Goal: Navigation & Orientation: Understand site structure

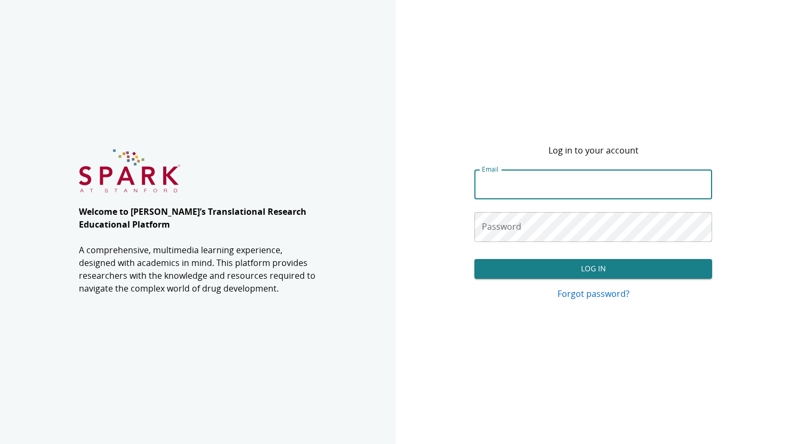
click at [534, 186] on input "Email" at bounding box center [593, 185] width 237 height 30
type input "**********"
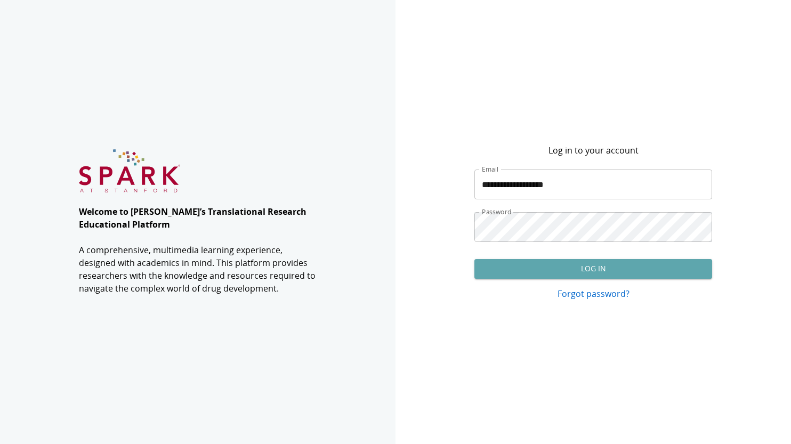
click at [607, 269] on button "Log In" at bounding box center [593, 269] width 237 height 20
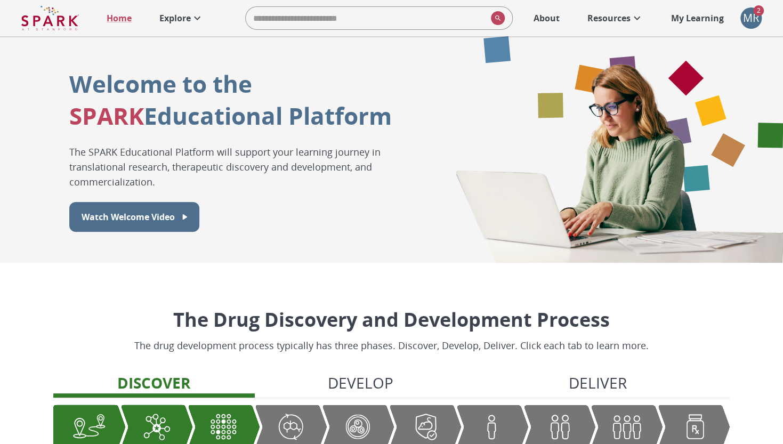
click at [753, 21] on div "MR" at bounding box center [751, 17] width 21 height 21
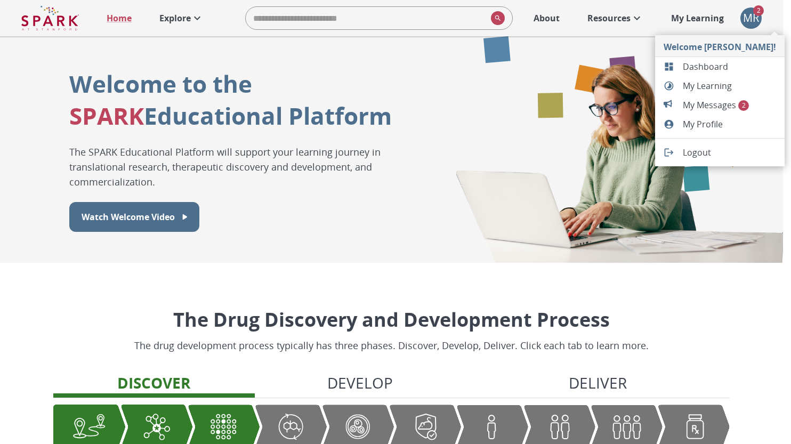
click at [726, 100] on span "My Messages 2" at bounding box center [729, 105] width 93 height 13
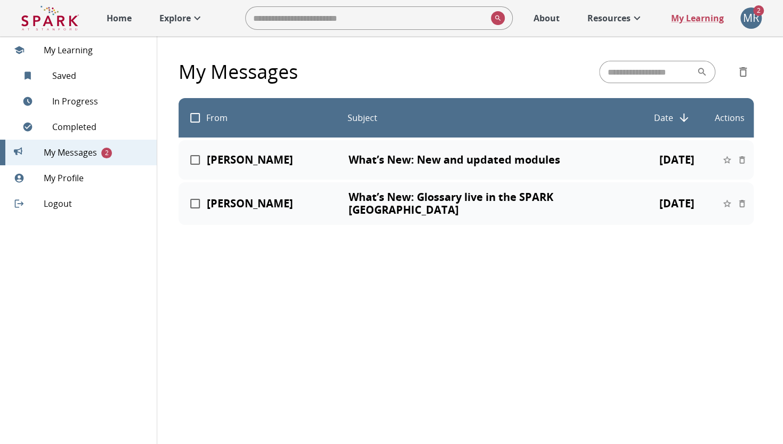
click at [756, 17] on div "MR" at bounding box center [751, 17] width 21 height 21
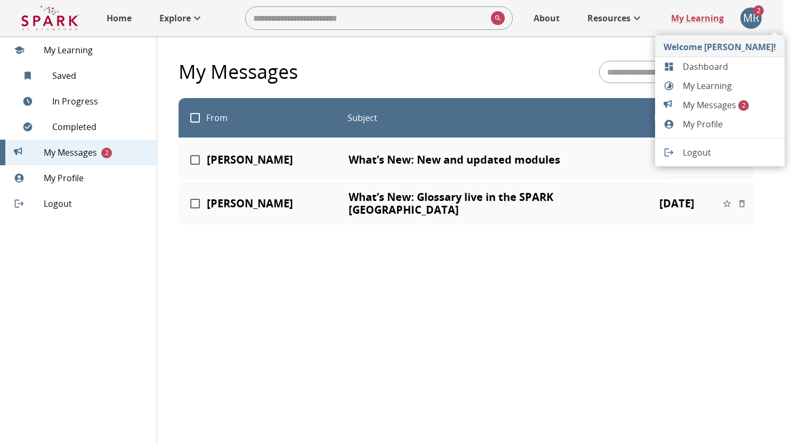
click at [726, 72] on span "Dashboard" at bounding box center [729, 66] width 93 height 13
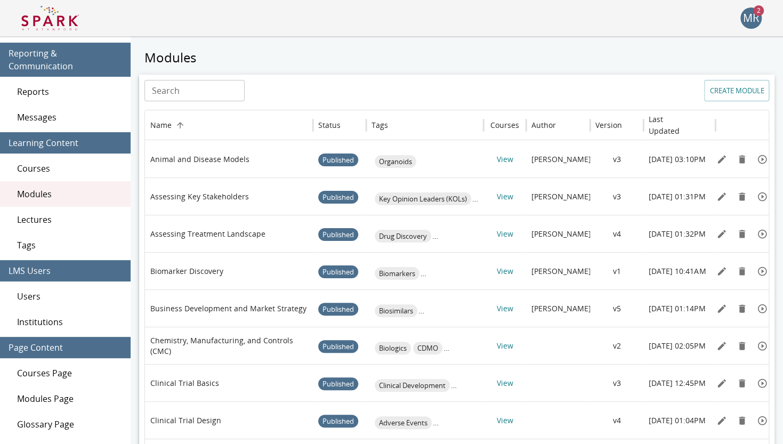
click at [745, 14] on div "MR" at bounding box center [751, 17] width 21 height 21
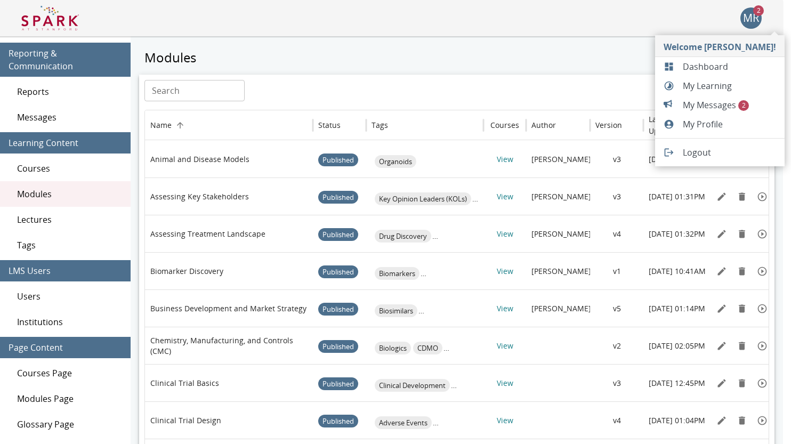
click at [723, 122] on span "My Profile" at bounding box center [729, 124] width 93 height 13
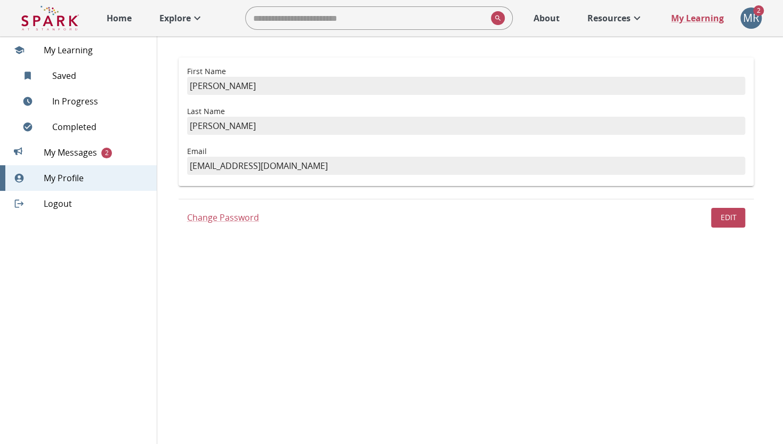
click at [81, 157] on span "My Messages 2" at bounding box center [96, 152] width 105 height 13
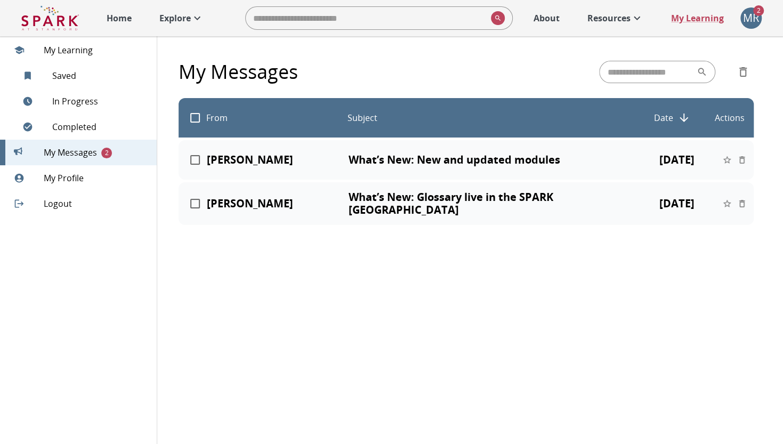
click at [76, 46] on span "My Learning" at bounding box center [96, 50] width 105 height 13
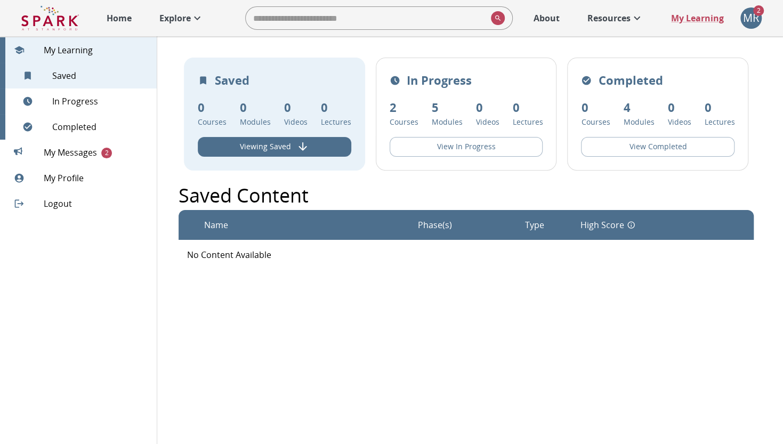
click at [744, 18] on div "MR" at bounding box center [751, 17] width 21 height 21
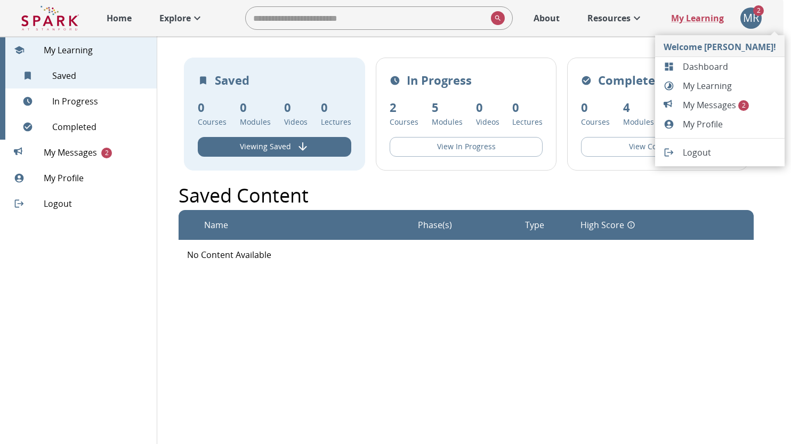
click at [736, 61] on span "Dashboard" at bounding box center [729, 66] width 93 height 13
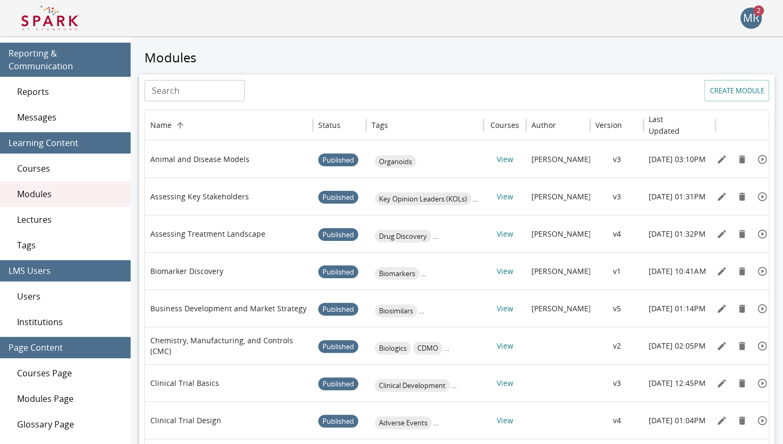
scroll to position [53, 0]
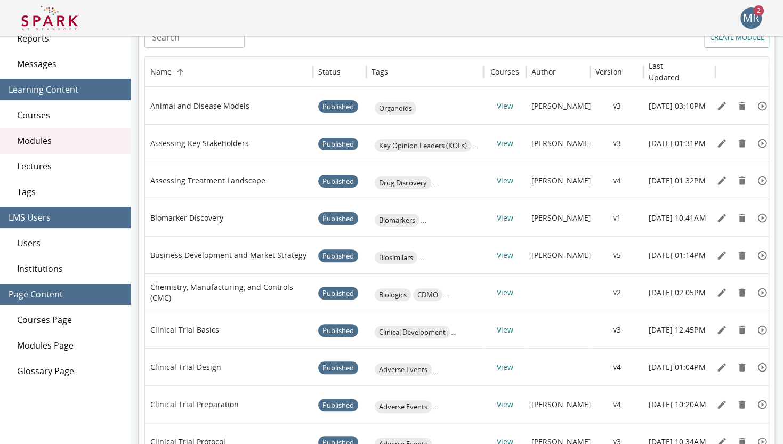
click at [50, 314] on span "Courses Page" at bounding box center [69, 320] width 105 height 13
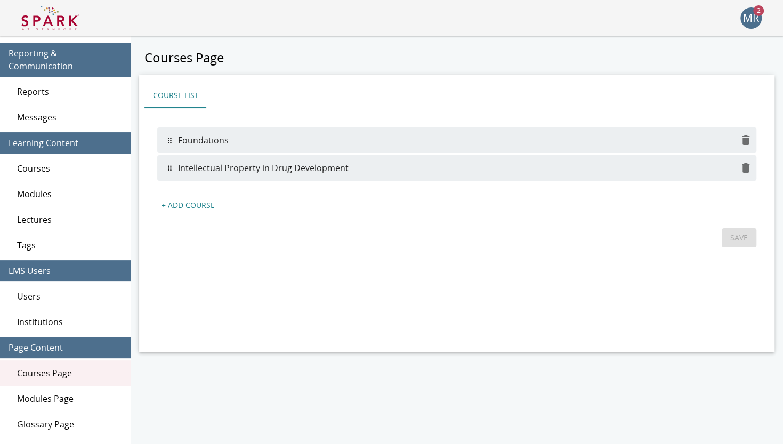
click at [42, 392] on span "Modules Page" at bounding box center [69, 398] width 105 height 13
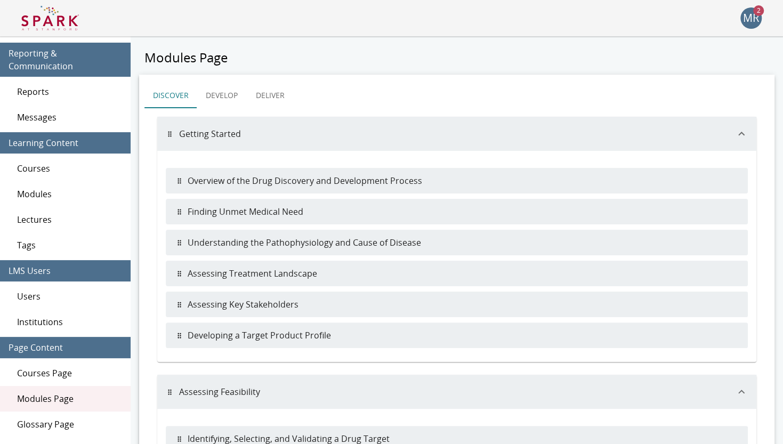
scroll to position [107, 0]
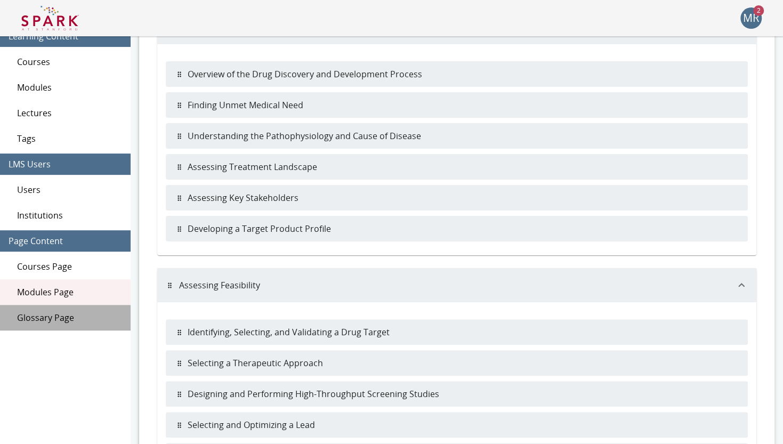
click at [53, 311] on span "Glossary Page" at bounding box center [69, 317] width 105 height 13
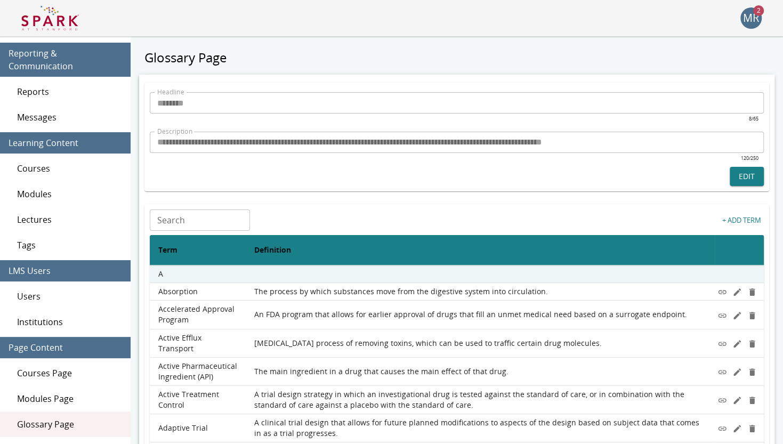
click at [68, 292] on div "Users" at bounding box center [65, 297] width 131 height 26
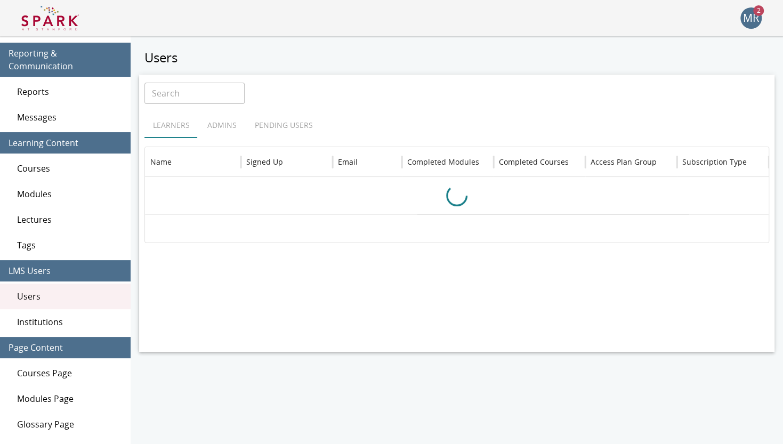
click at [68, 18] on img at bounding box center [50, 18] width 58 height 26
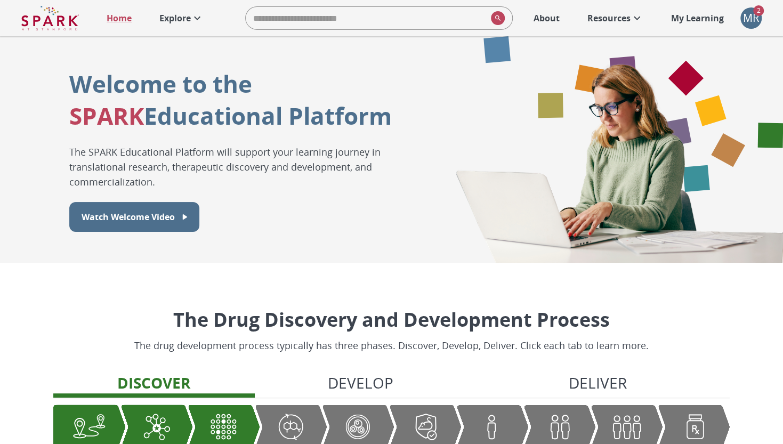
click at [195, 20] on icon at bounding box center [197, 18] width 13 height 13
